Goal: Information Seeking & Learning: Understand process/instructions

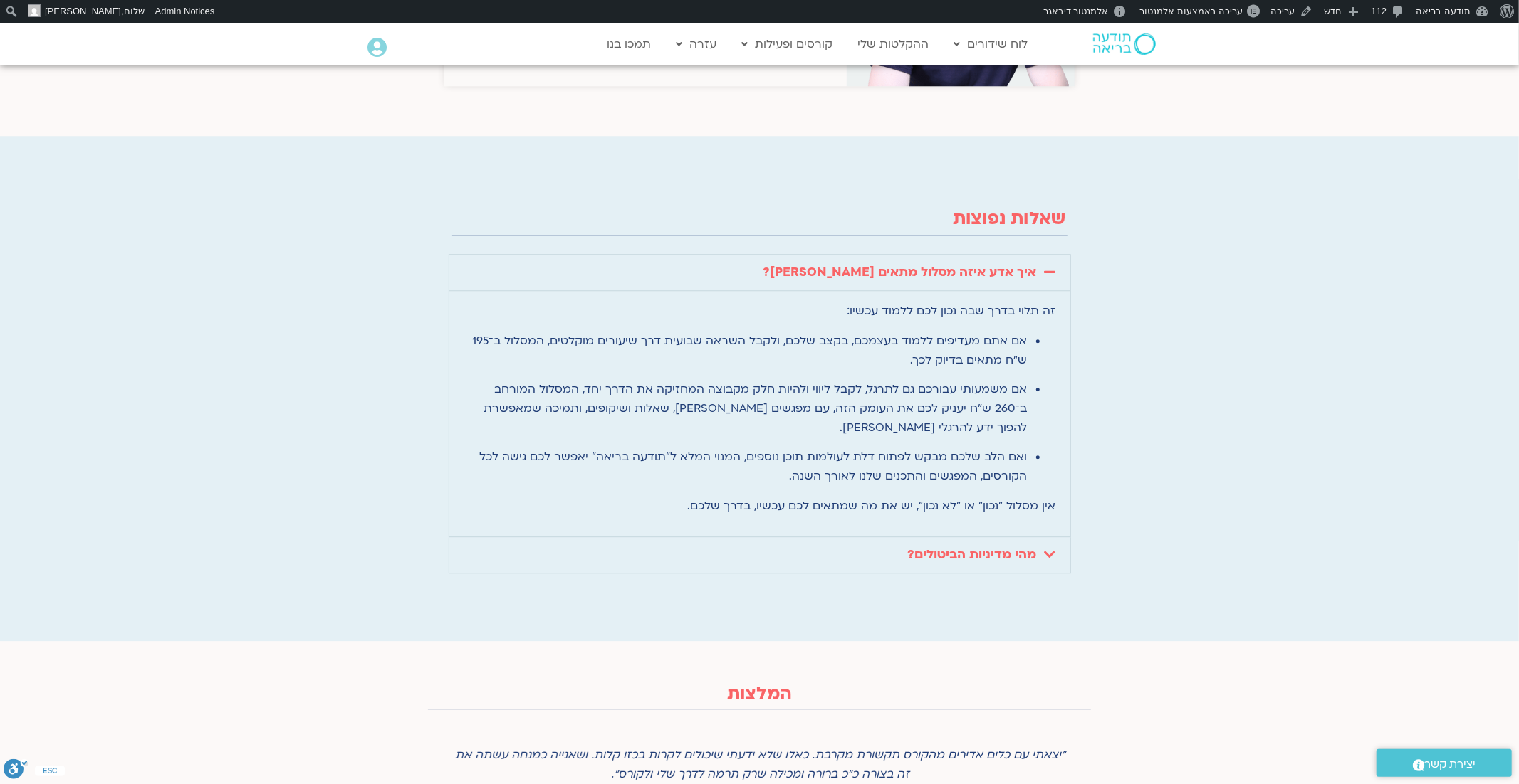
scroll to position [3192, 0]
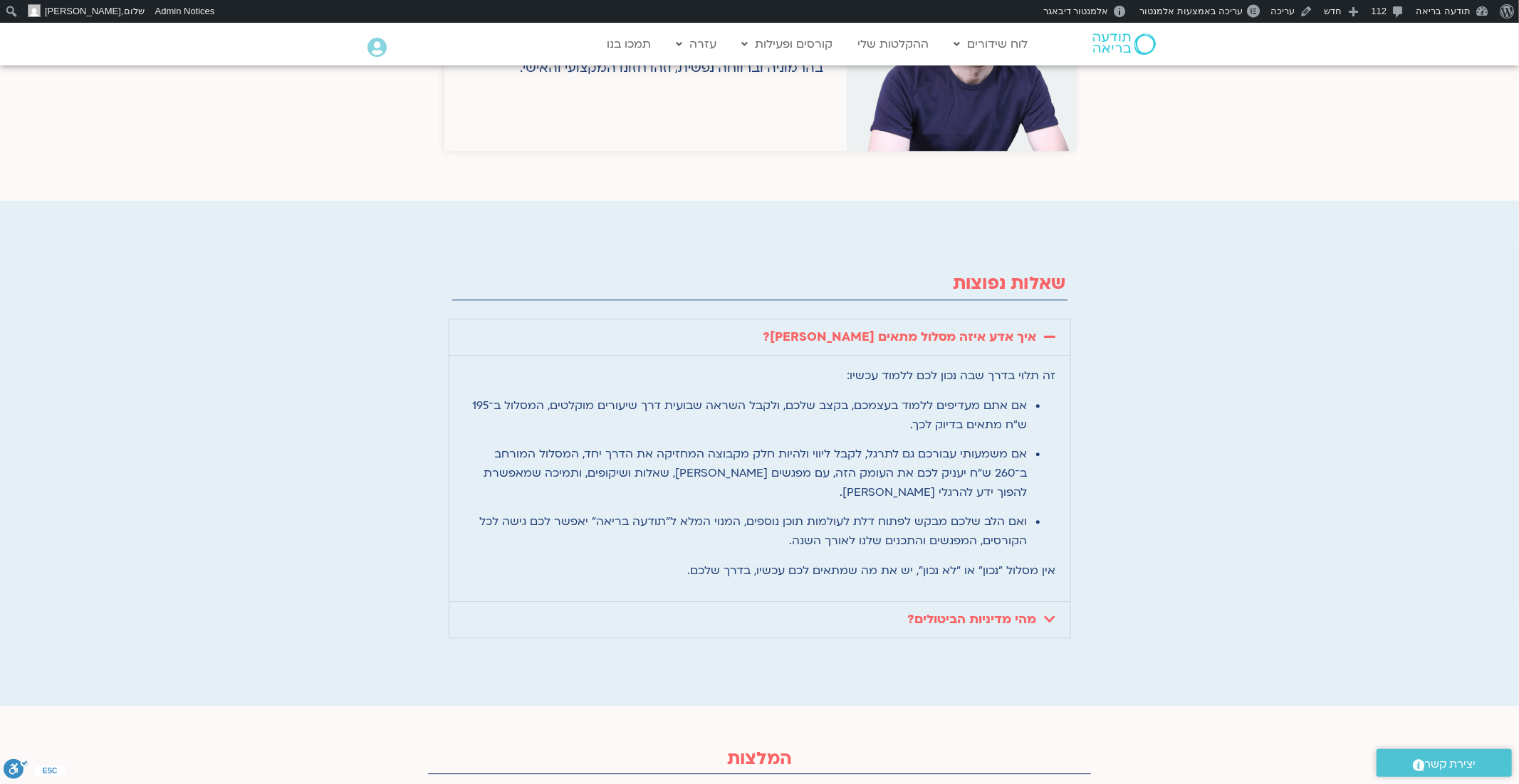
click at [1054, 613] on icon at bounding box center [1050, 619] width 12 height 12
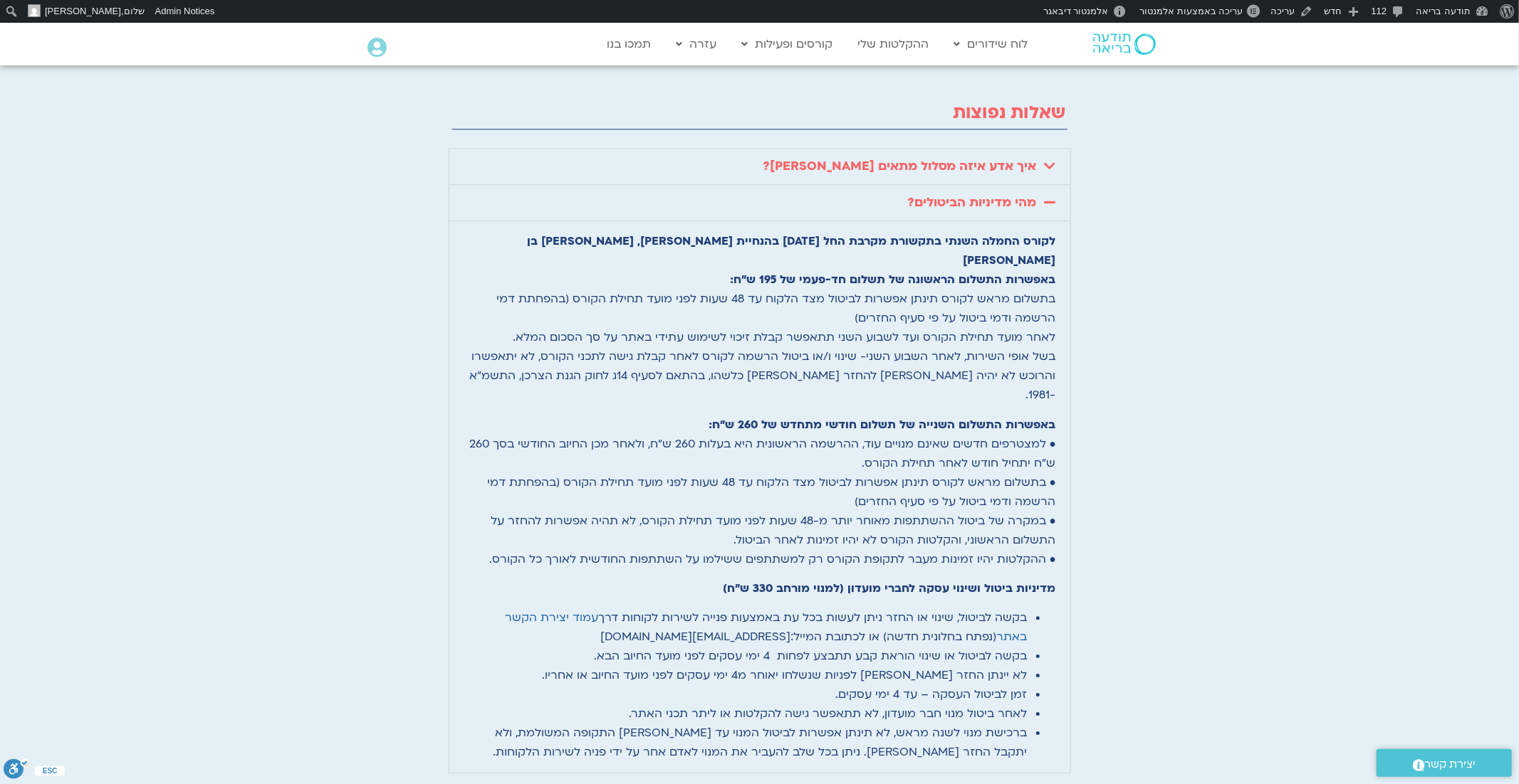
scroll to position [3364, 0]
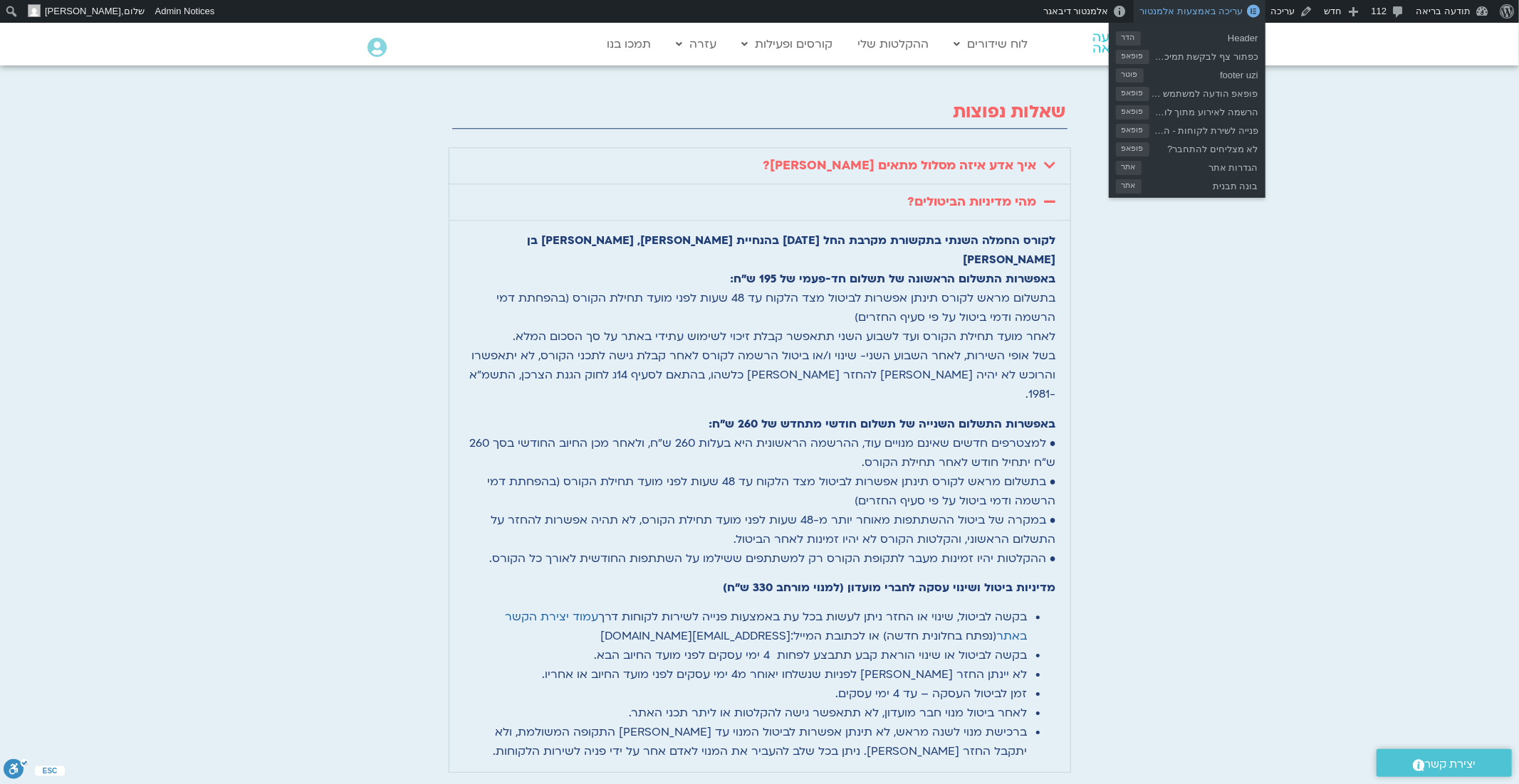
click at [1228, 14] on span "עריכה באמצעות אלמנטור" at bounding box center [1191, 11] width 103 height 11
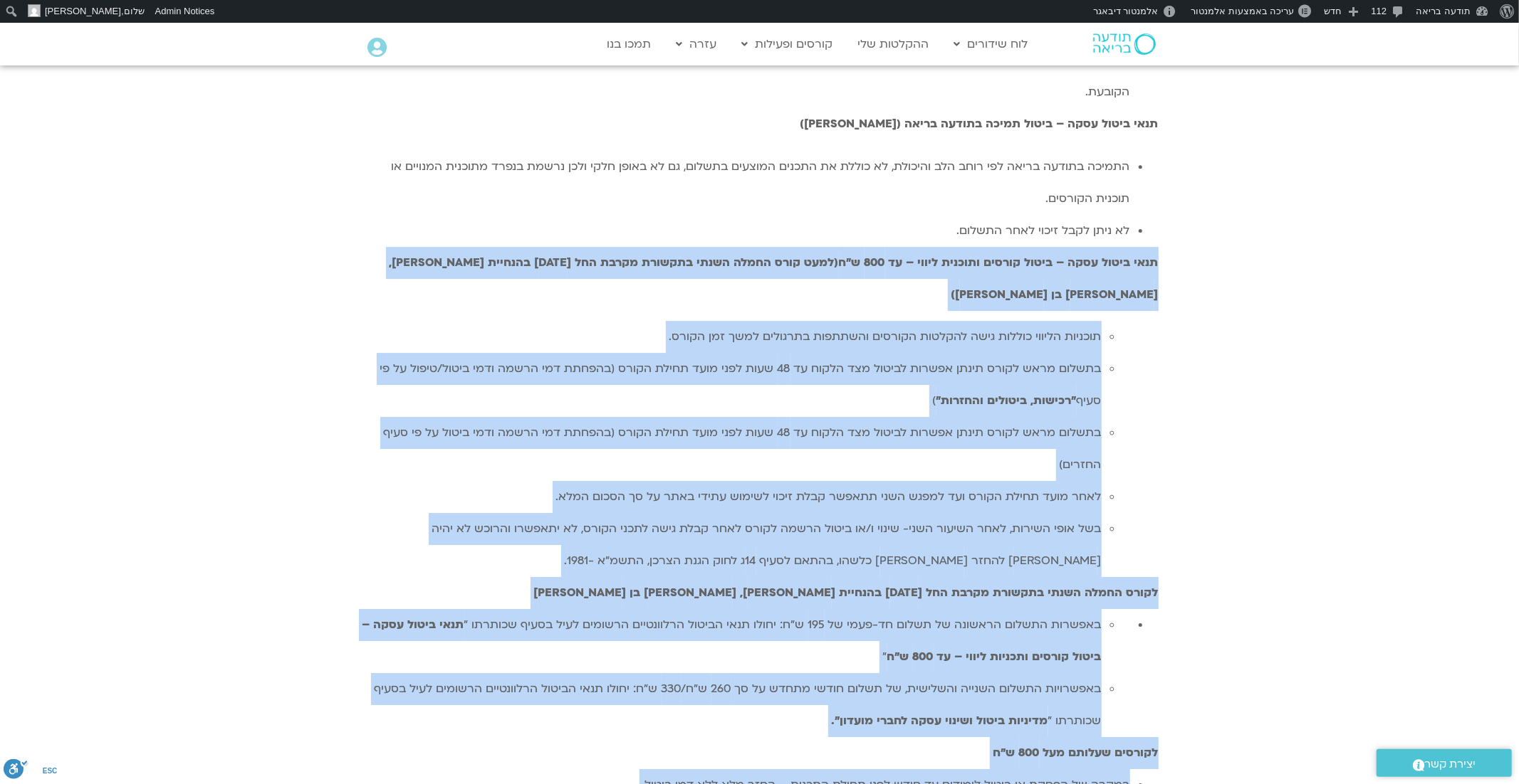
scroll to position [3792, 0]
drag, startPoint x: 1160, startPoint y: 318, endPoint x: 814, endPoint y: 525, distance: 403.2
copy div "תנאי ביטול עסקה – ביטול קורסים ותוכנית ליווי – עד 800 ש״ח (למעט קורס החמלה השנת…"
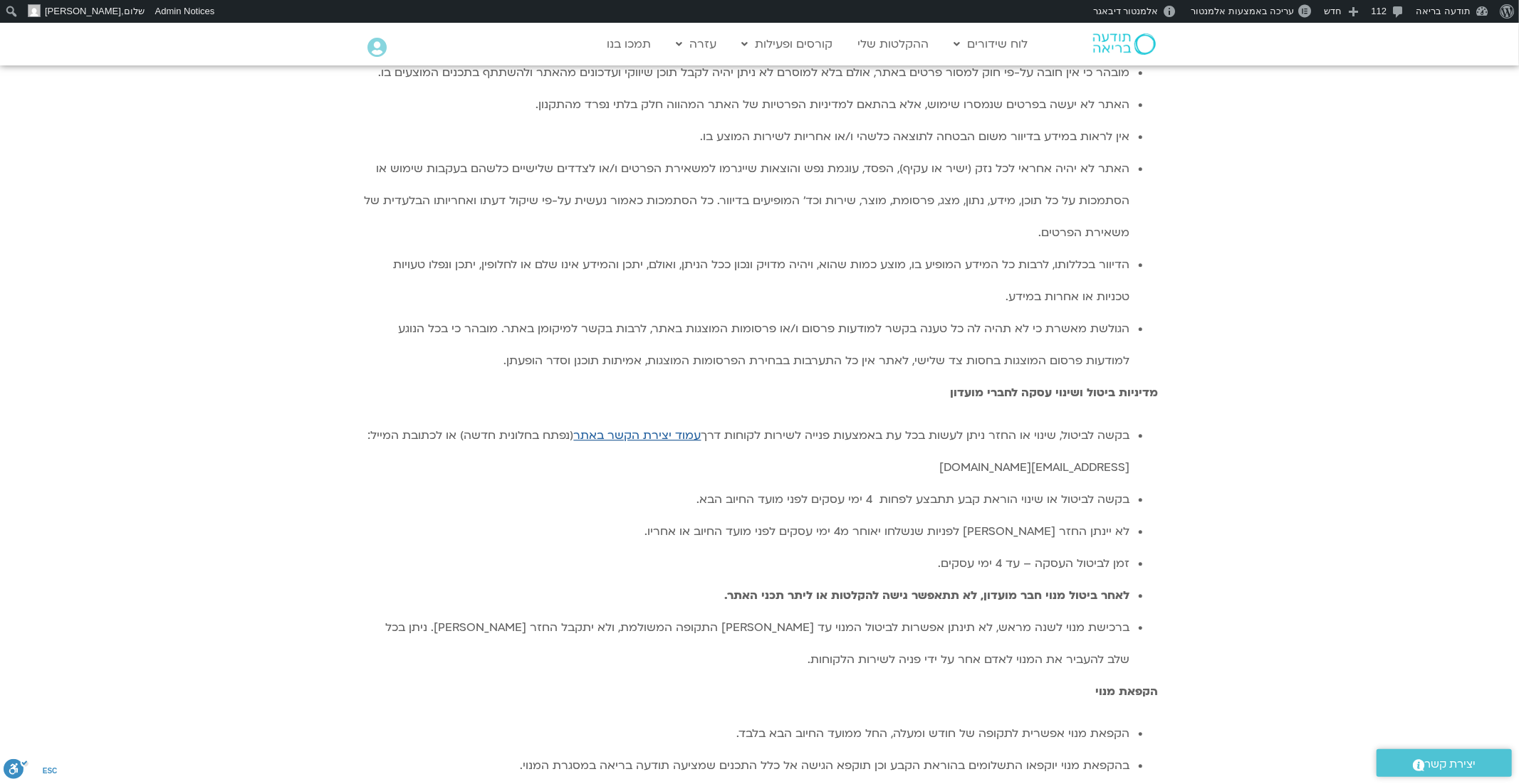
scroll to position [2948, 0]
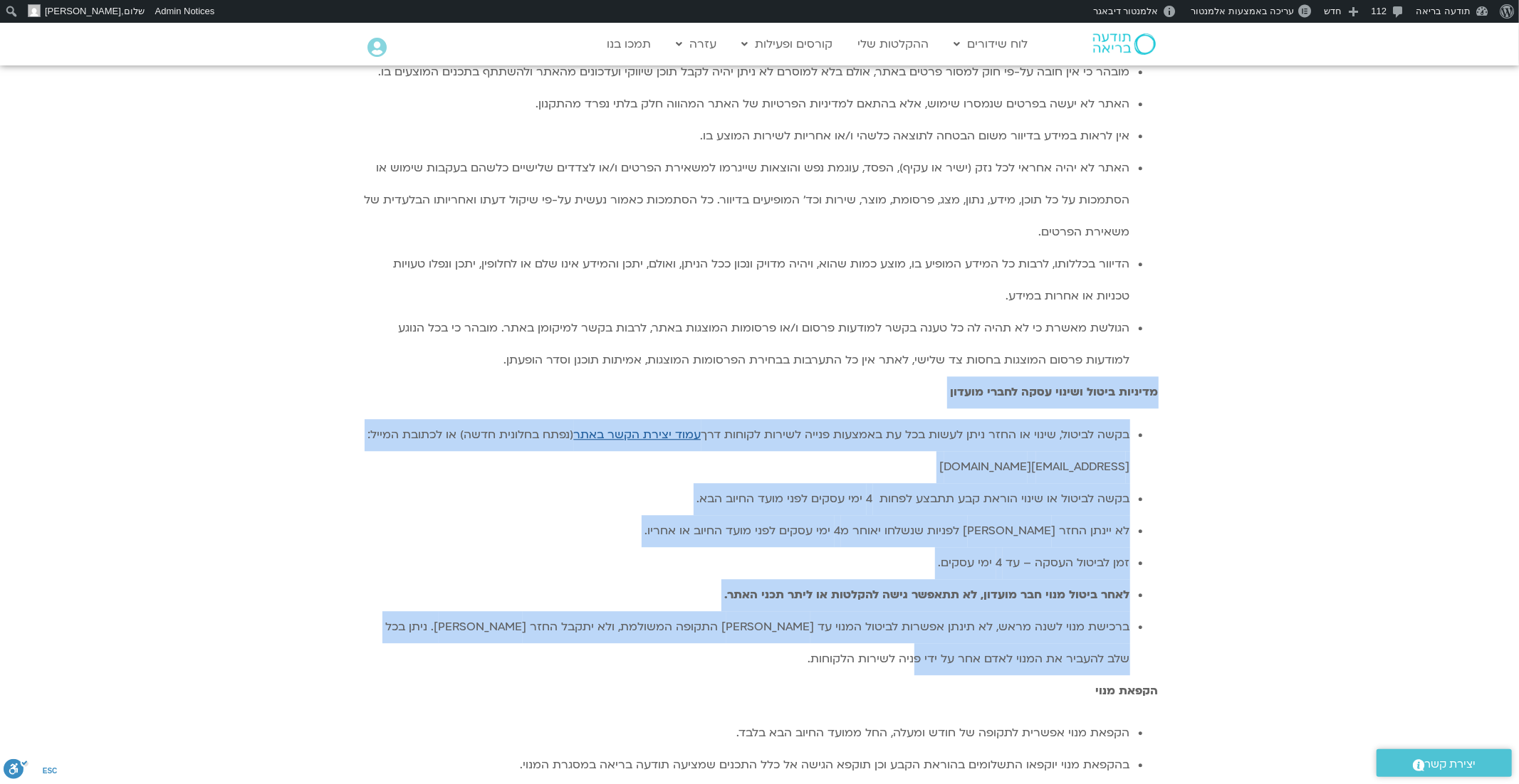
drag, startPoint x: 1168, startPoint y: 197, endPoint x: 908, endPoint y: 458, distance: 368.4
copy div "מדיניות ביטול ושינוי עסקה לחברי מועדון בקשה לביטול, שינוי או החזר ניתן לעשות בכ…"
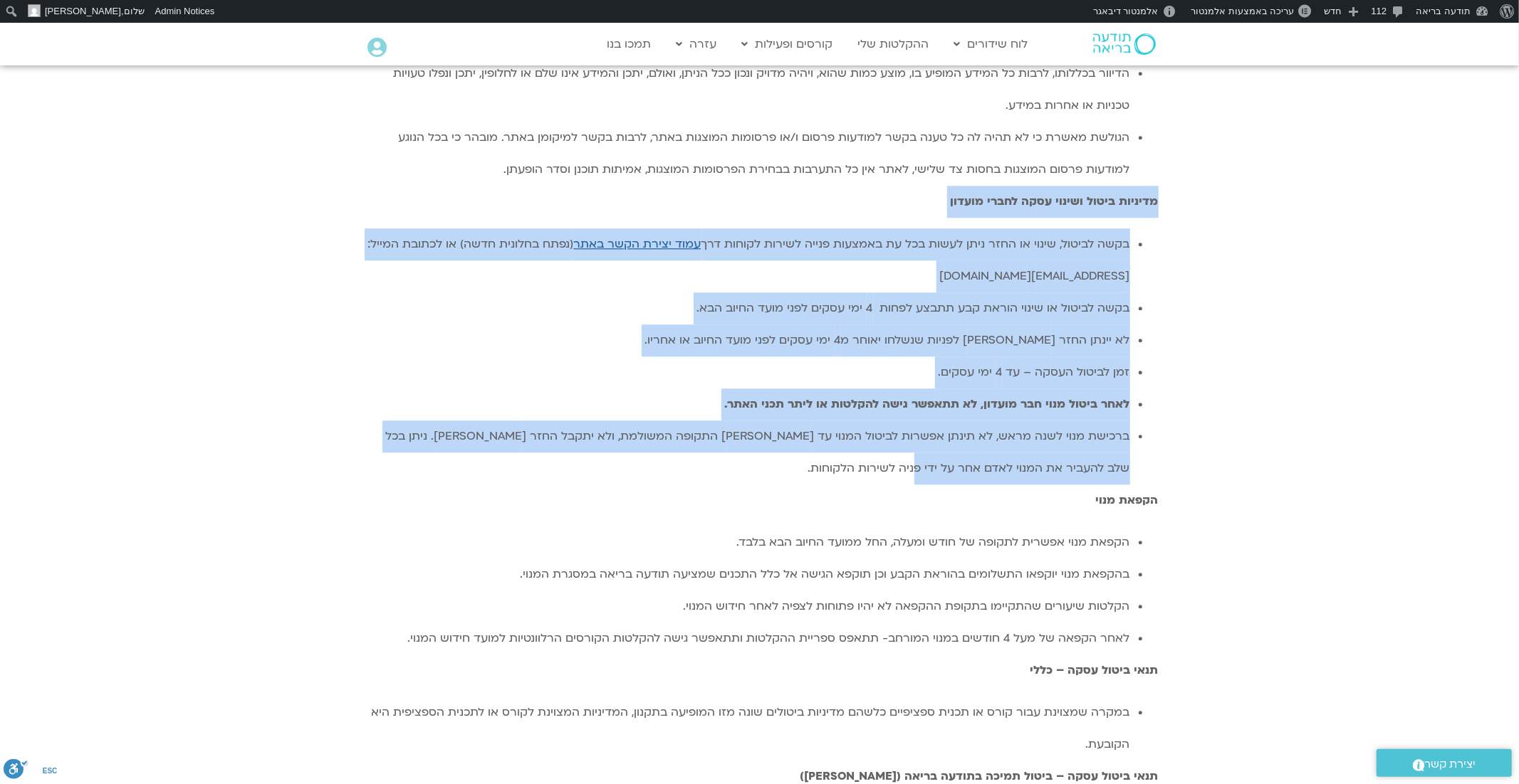
scroll to position [3140, 0]
copy div "מדיניות ביטול ושינוי עסקה לחברי מועדון בקשה לביטול, שינוי או החזר ניתן לעשות בכ…"
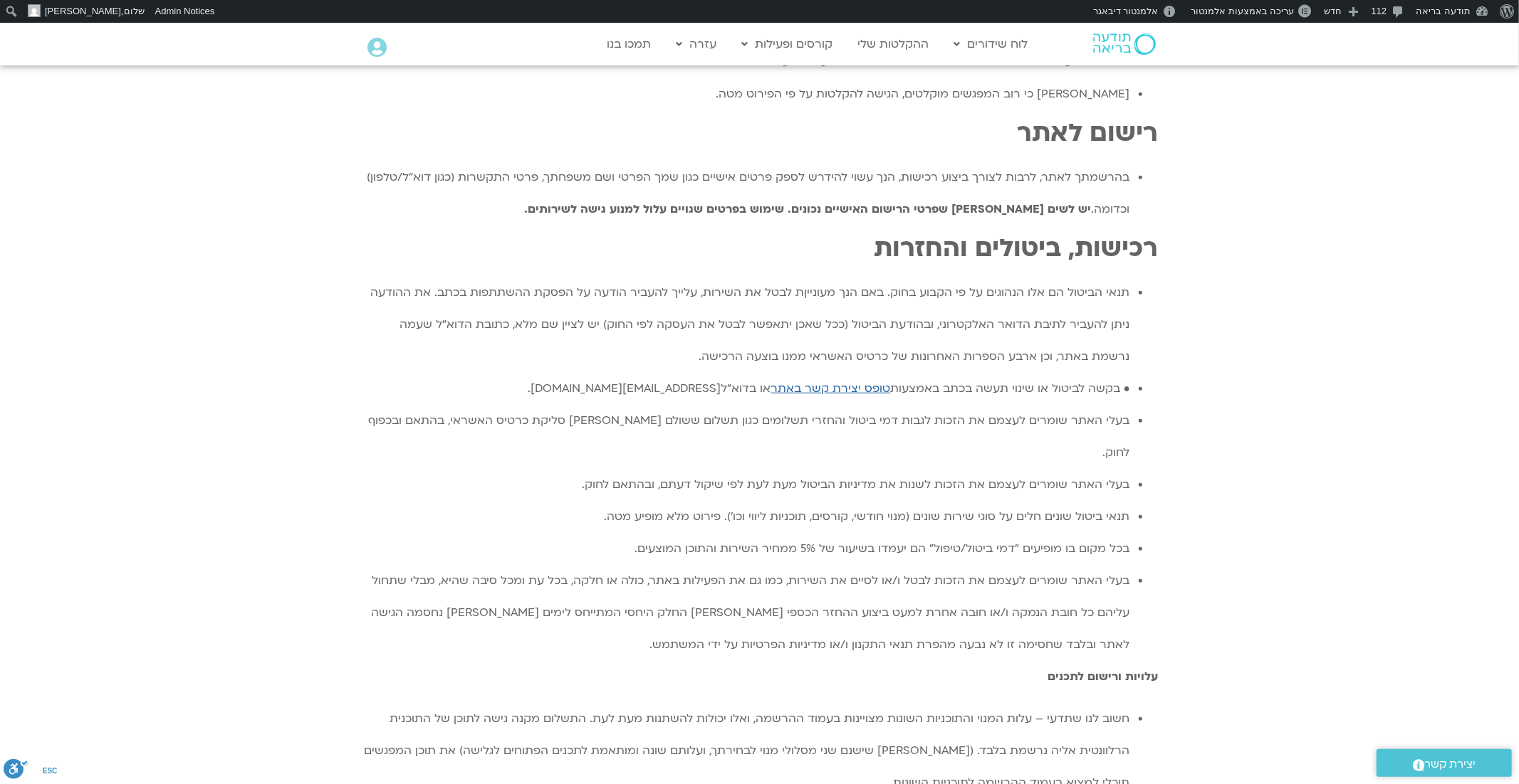
scroll to position [815, 0]
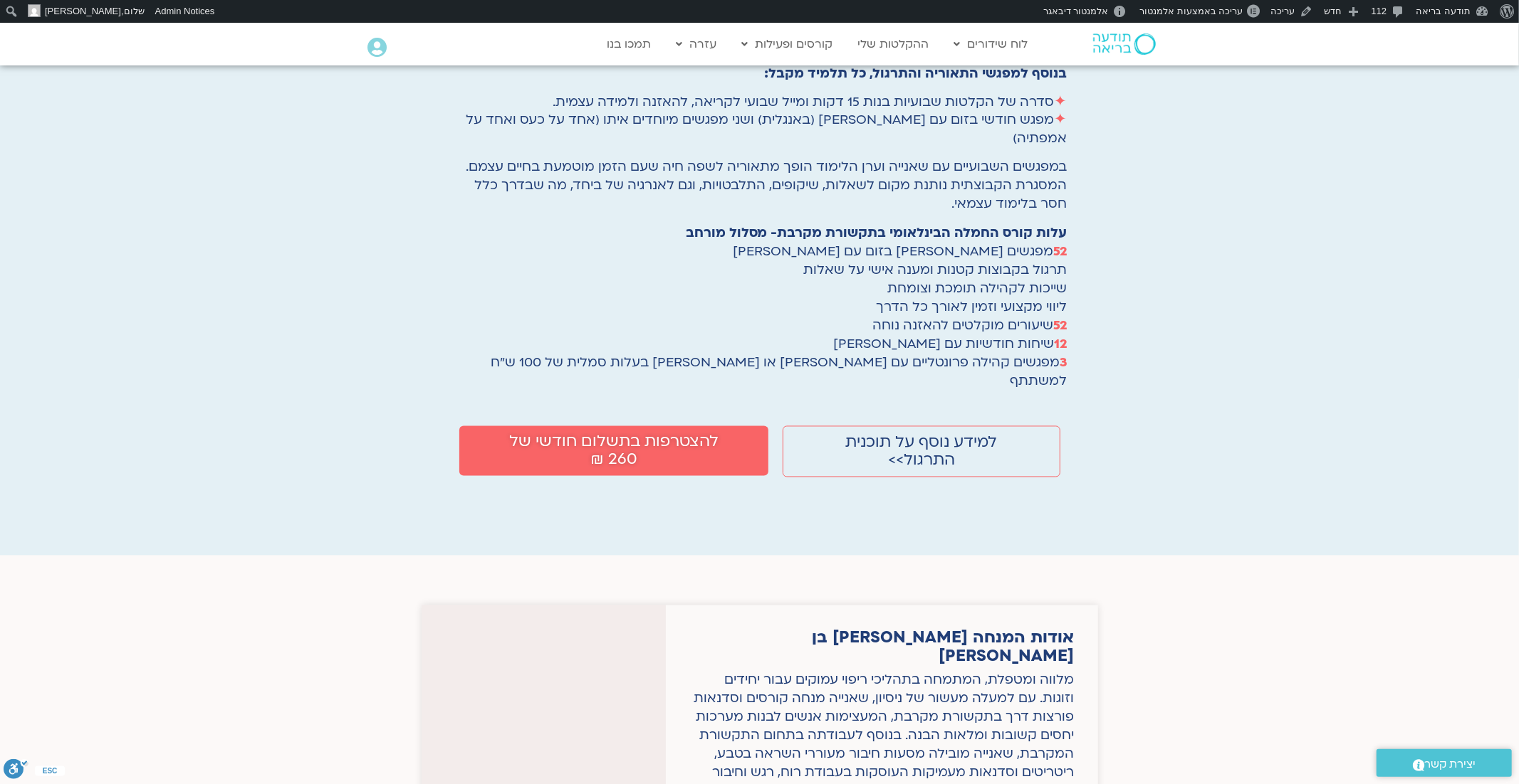
scroll to position [2052, 0]
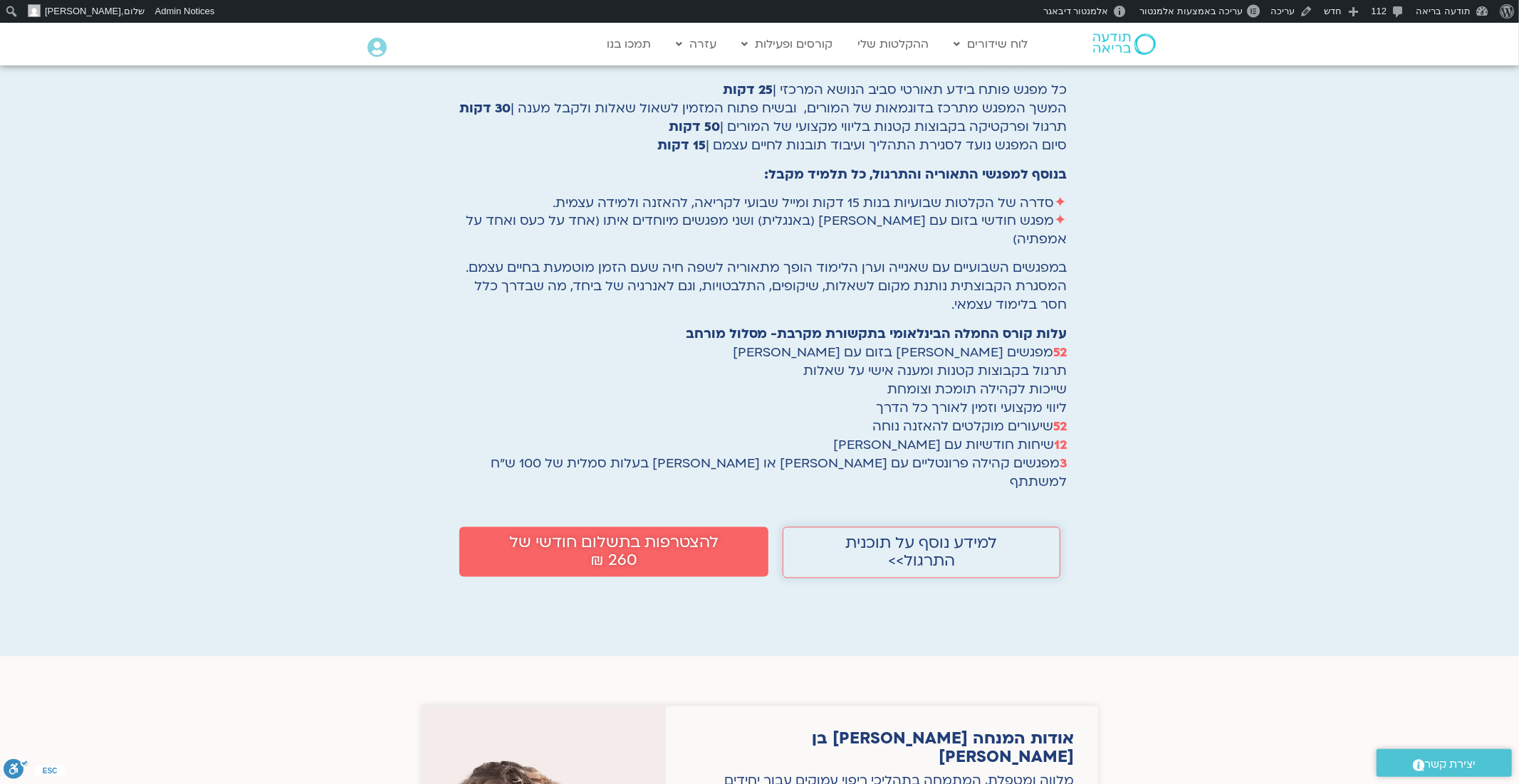
click at [882, 536] on span "למידע נוסף על תוכנית התרגול>>" at bounding box center [921, 553] width 197 height 35
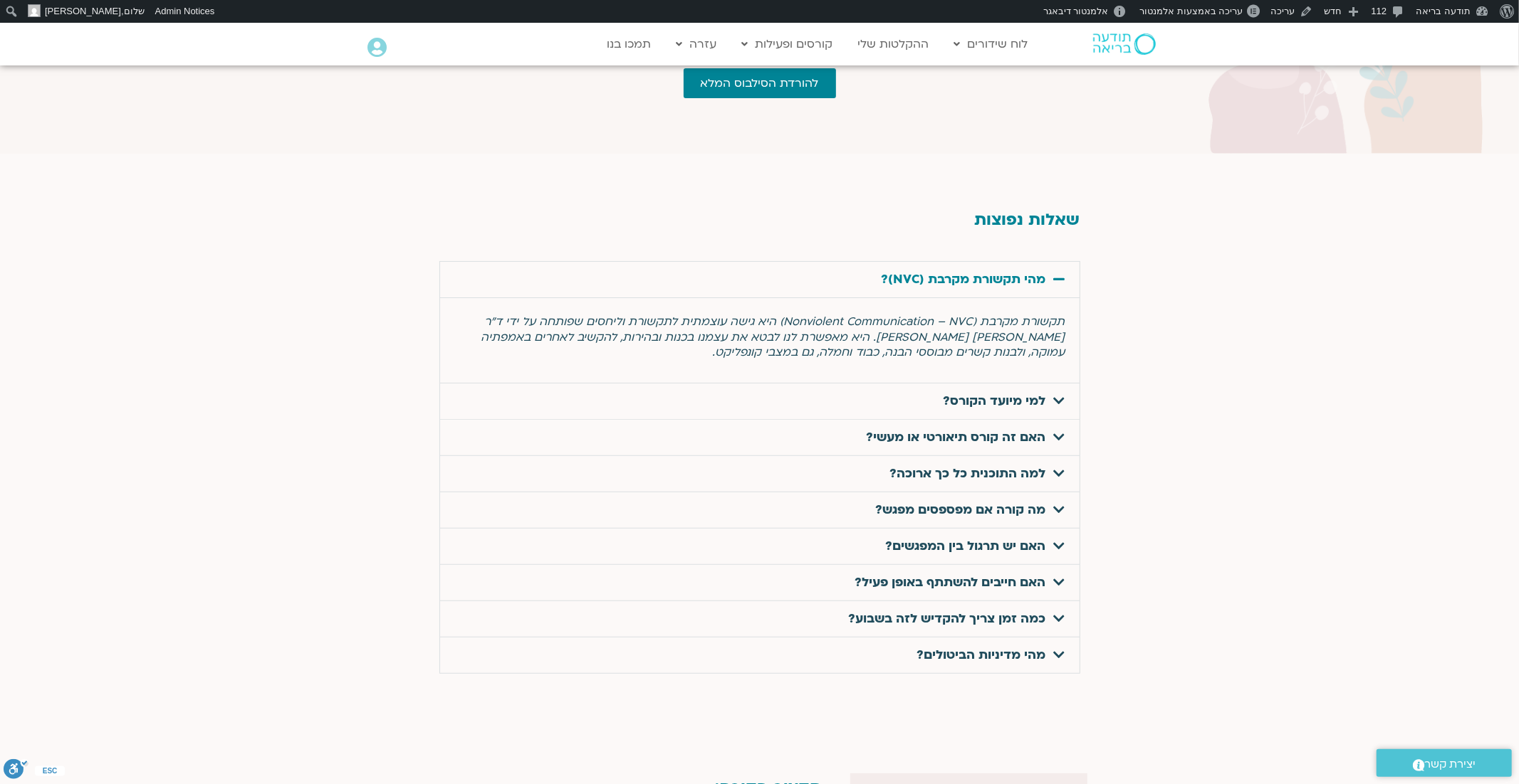
scroll to position [4790, 0]
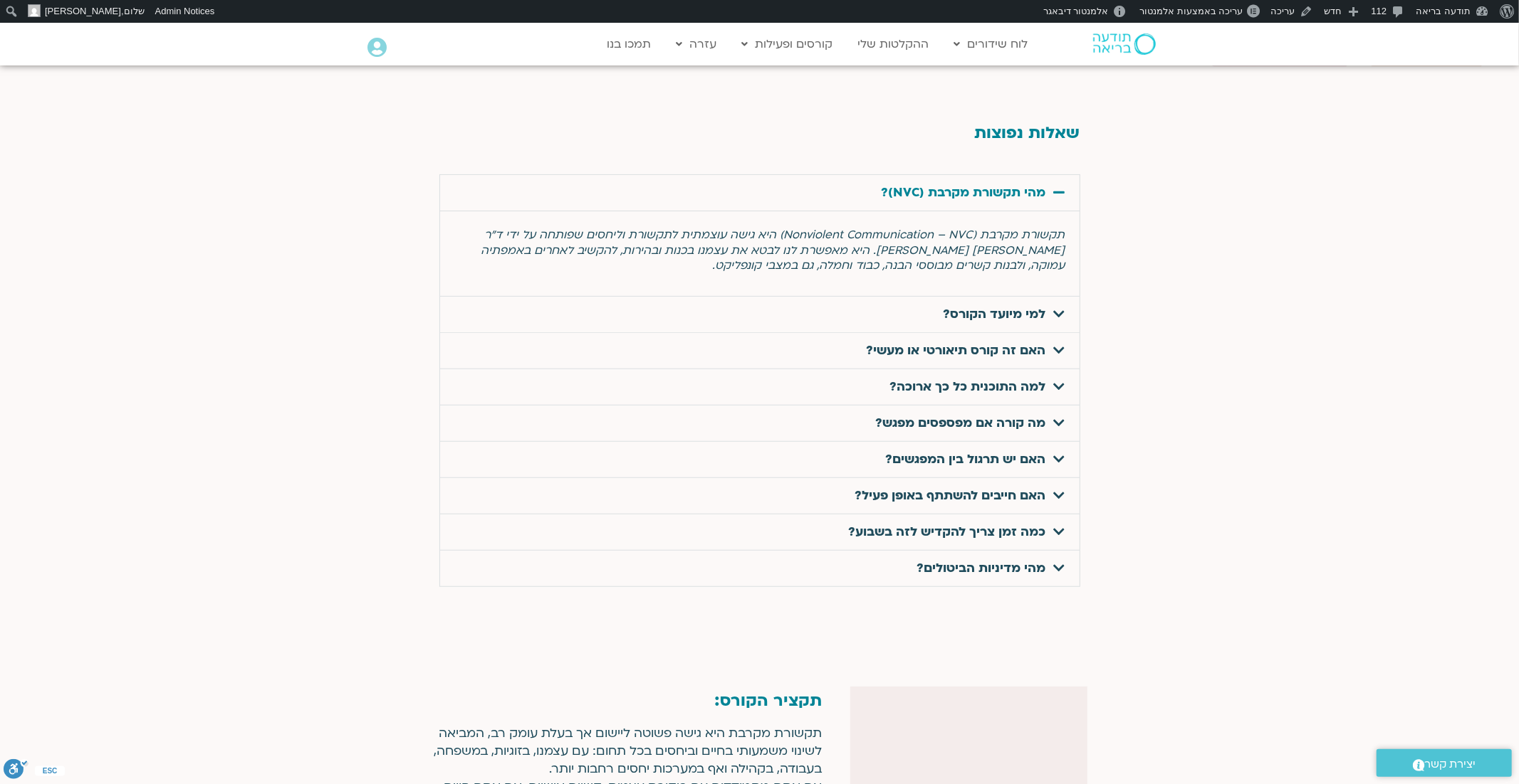
click at [945, 561] on link "מהי מדיניות הביטולים?" at bounding box center [981, 568] width 129 height 16
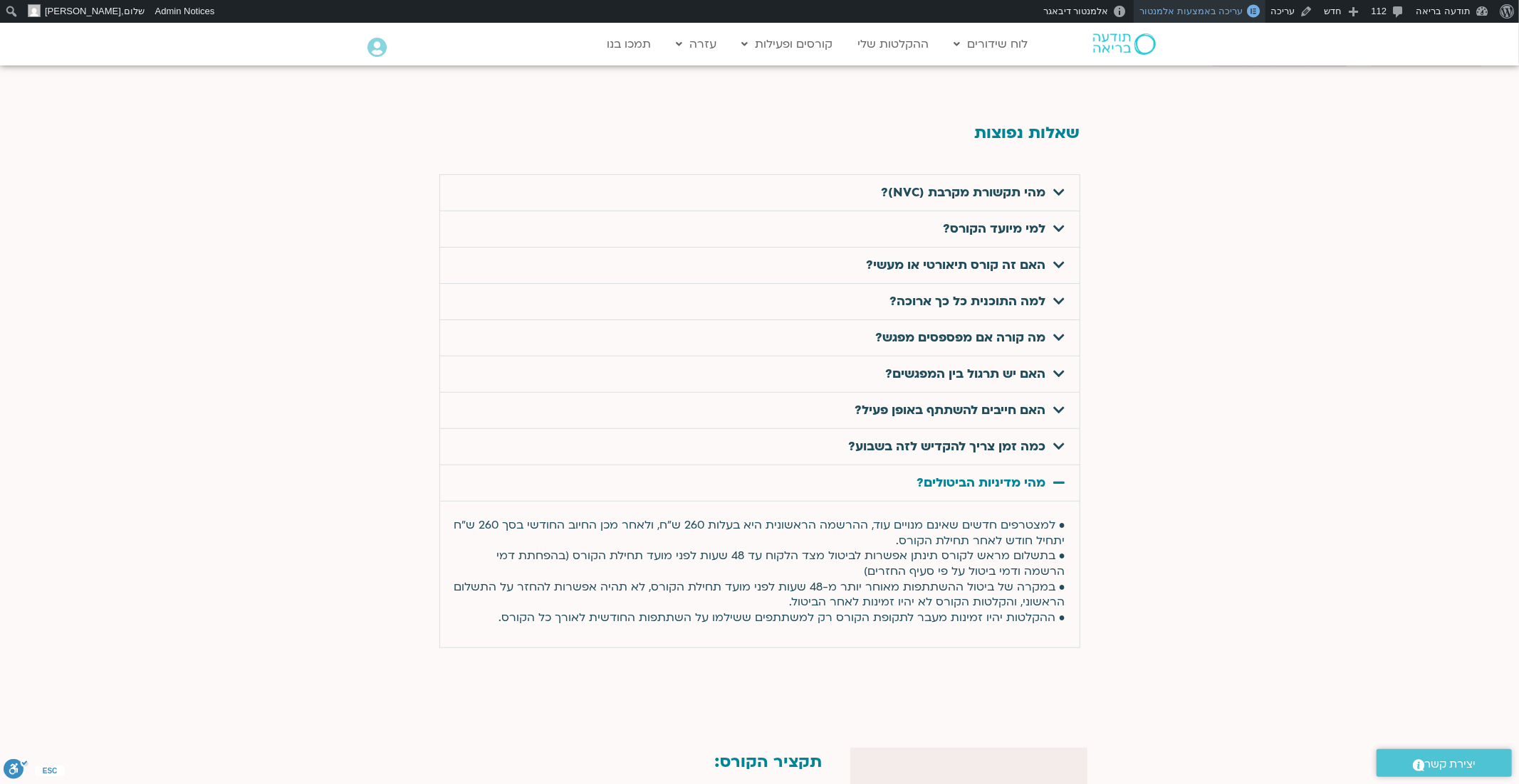
click at [1215, 13] on span "עריכה באמצעות אלמנטור" at bounding box center [1191, 11] width 103 height 11
